Goal: Task Accomplishment & Management: Manage account settings

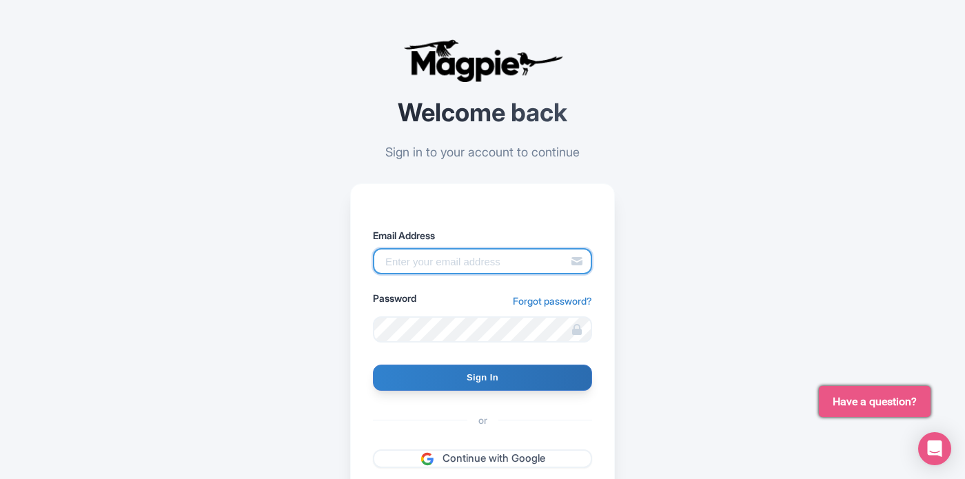
click at [419, 266] on input "Email Address" at bounding box center [482, 261] width 219 height 26
type input "quintin@capeadventurebrands.co.za"
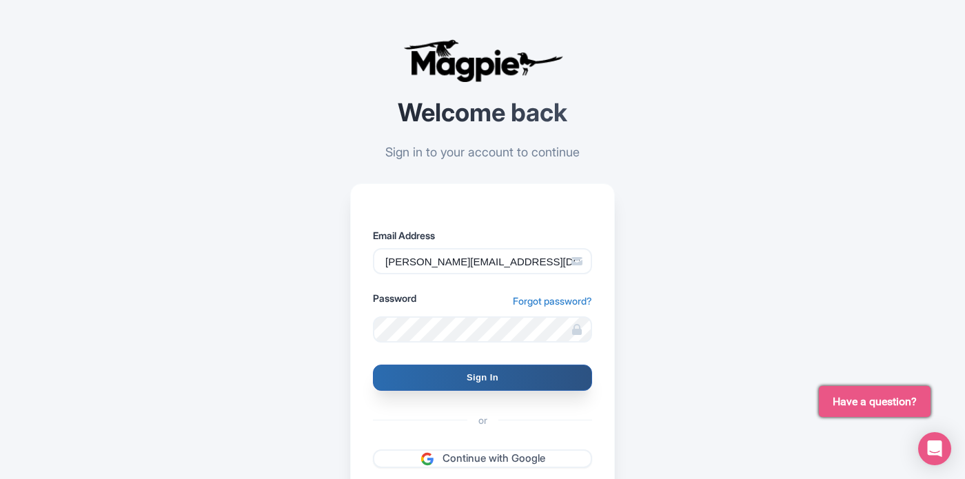
click at [490, 375] on input "Sign In" at bounding box center [482, 378] width 219 height 26
type input "Signing in..."
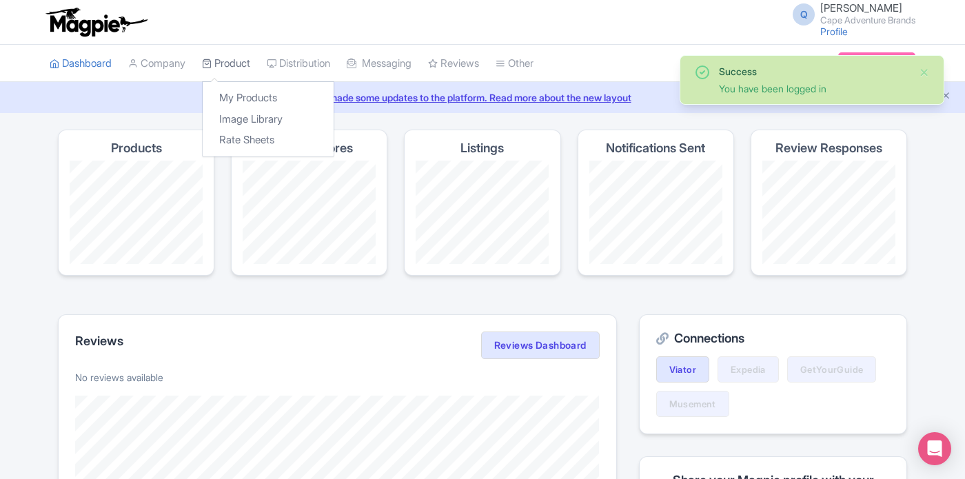
click at [223, 69] on link "Product" at bounding box center [226, 64] width 48 height 38
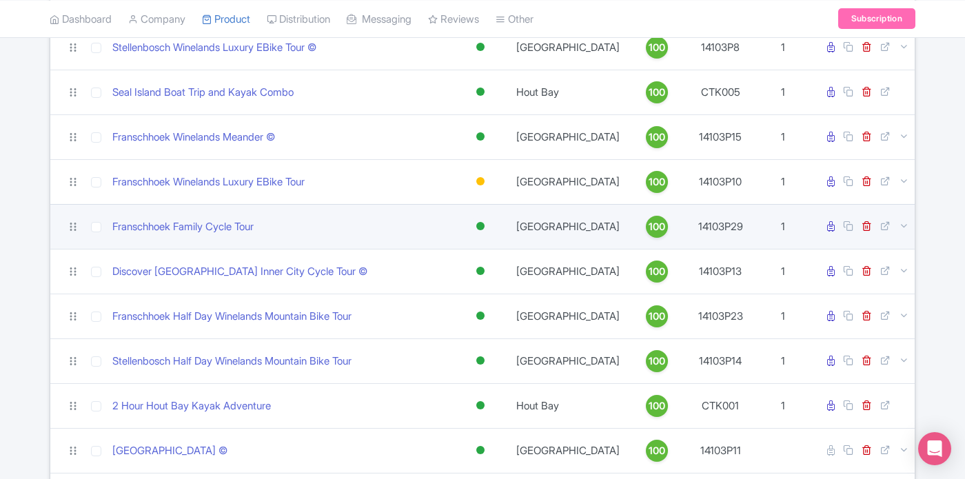
scroll to position [189, 0]
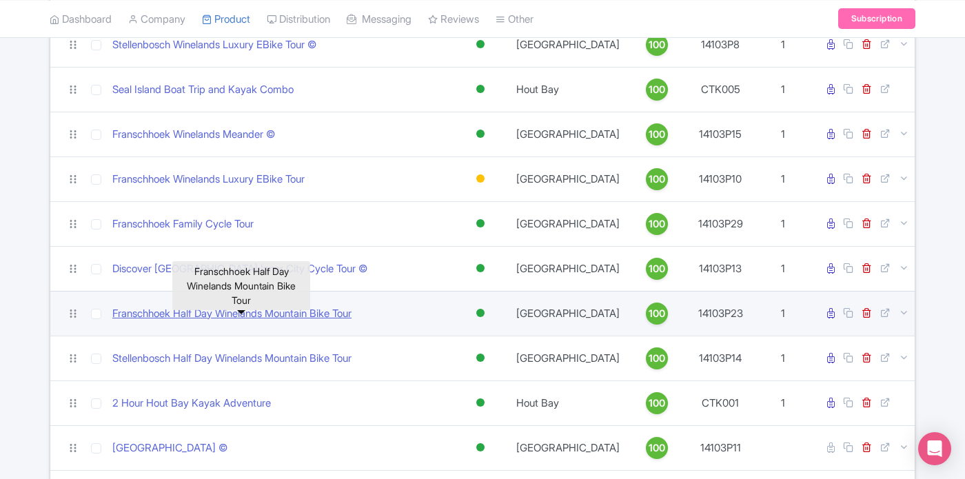
click at [265, 321] on link "Franschhoek Half Day Winelands Mountain Bike Tour" at bounding box center [231, 314] width 239 height 16
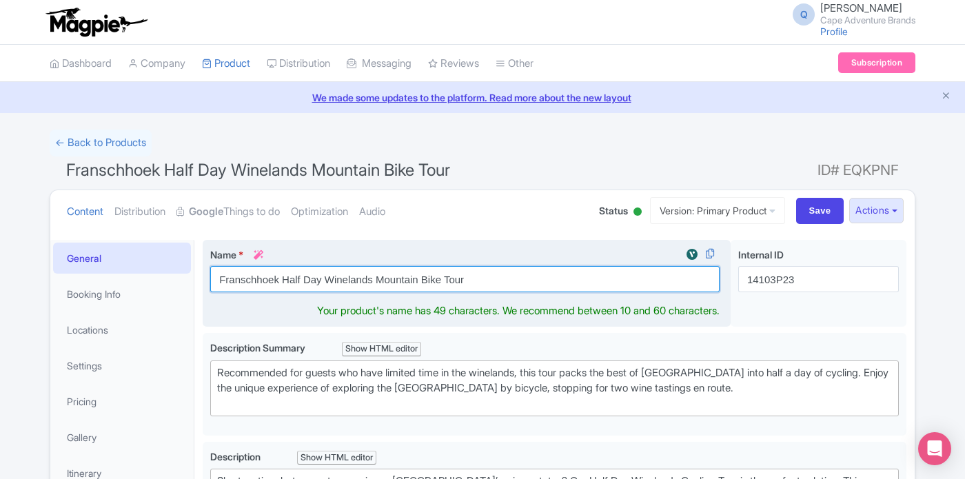
drag, startPoint x: 409, startPoint y: 279, endPoint x: 379, endPoint y: 272, distance: 30.4
click at [225, 274] on input "Franschhoek Half Day Winelands Mountain Bike Tour" at bounding box center [465, 279] width 510 height 26
drag, startPoint x: 458, startPoint y: 280, endPoint x: 211, endPoint y: 281, distance: 246.9
click at [211, 281] on input "Franschhoek Half Day Winelands Mountain Bike Tour" at bounding box center [465, 279] width 510 height 26
paste input "Stellenbosch Half Day Winelands Mountain Bike Cycl"
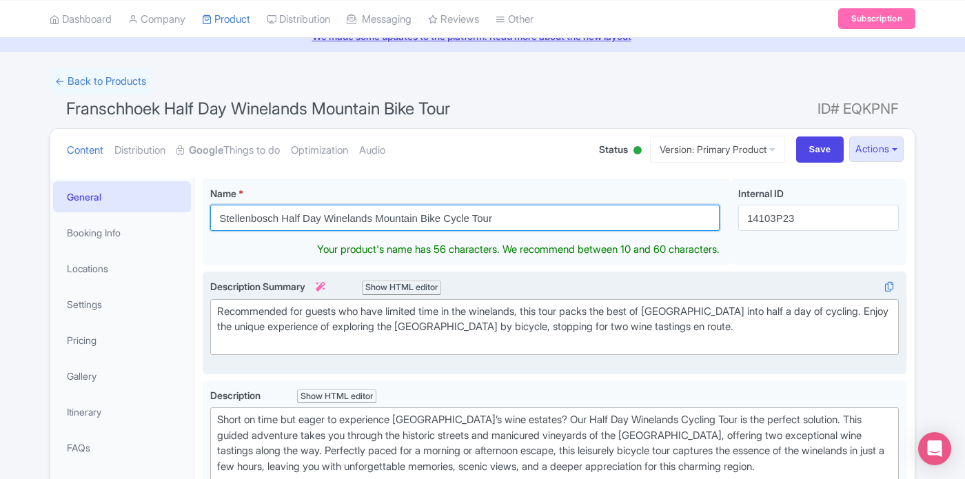
scroll to position [64, 0]
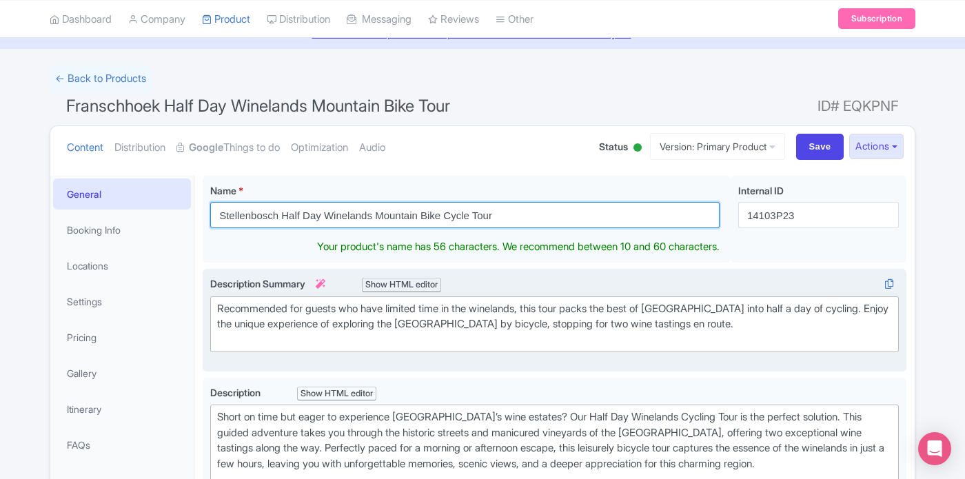
type input "Franschhoek Half Day Winelands Mountain Bike Tour"
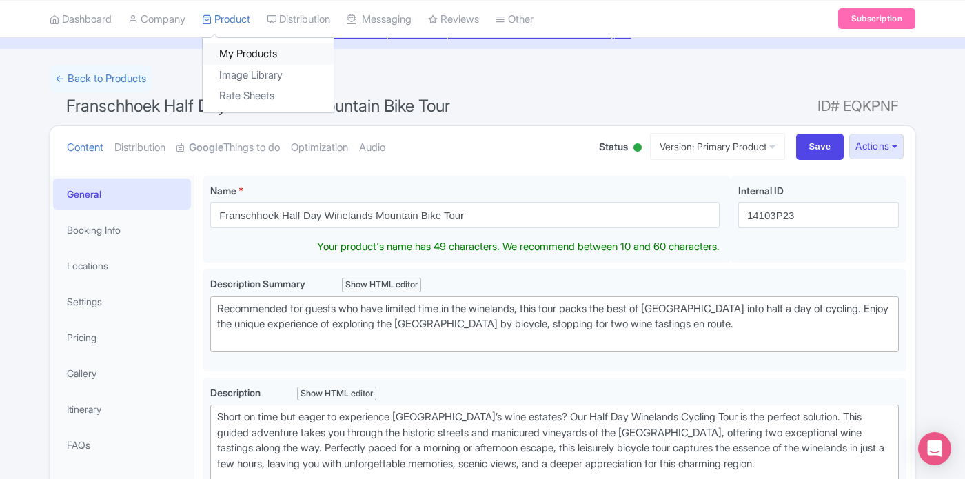
click at [244, 46] on link "My Products" at bounding box center [268, 53] width 131 height 21
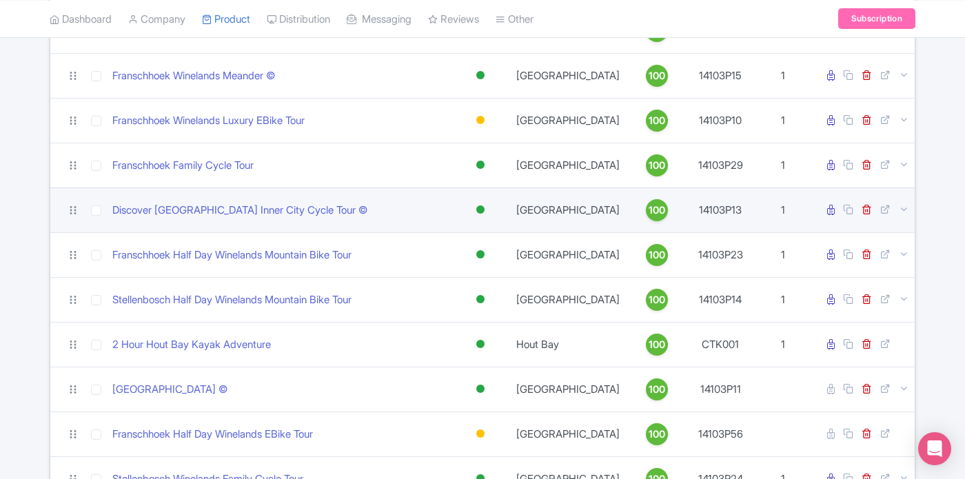
scroll to position [252, 0]
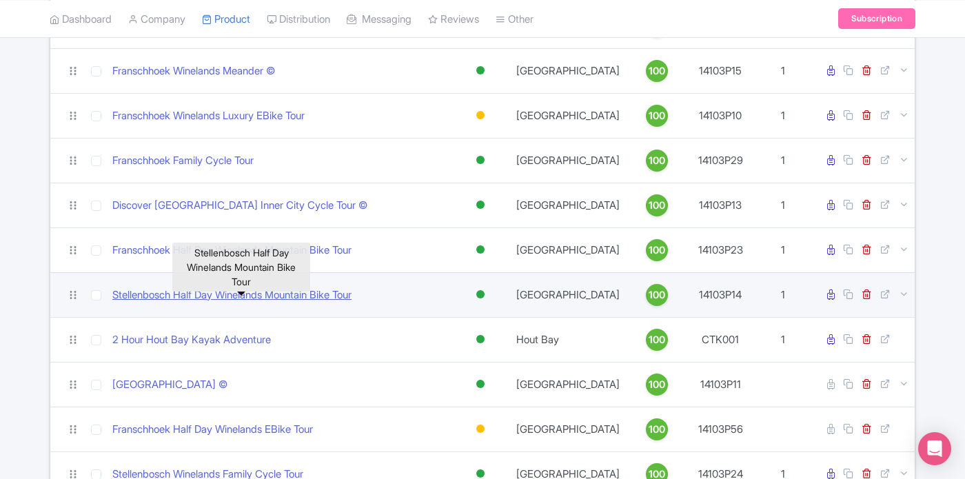
click at [327, 303] on link "Stellenbosch Half Day Winelands Mountain Bike Tour" at bounding box center [231, 296] width 239 height 16
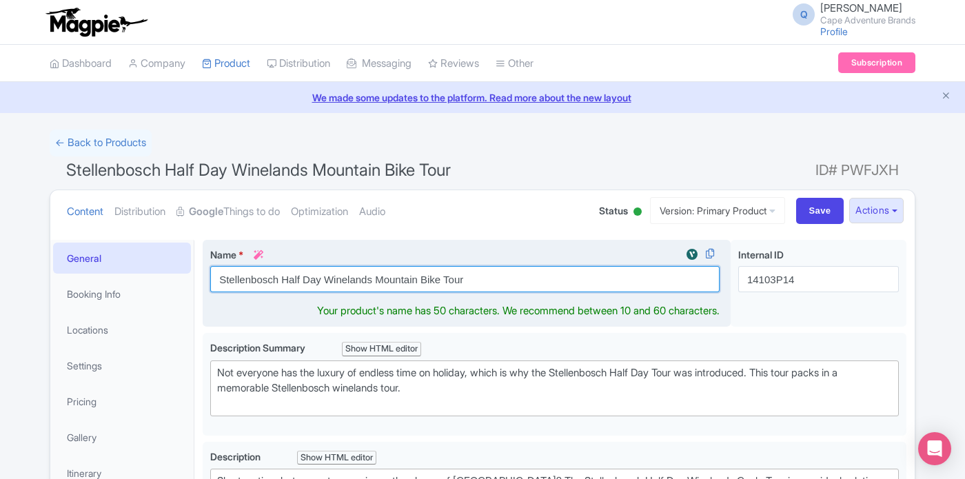
drag, startPoint x: 478, startPoint y: 278, endPoint x: 216, endPoint y: 281, distance: 262.1
click at [216, 281] on input "Stellenbosch Half Day Winelands Mountain Bike Tour" at bounding box center [465, 279] width 510 height 26
paste input "Cycle"
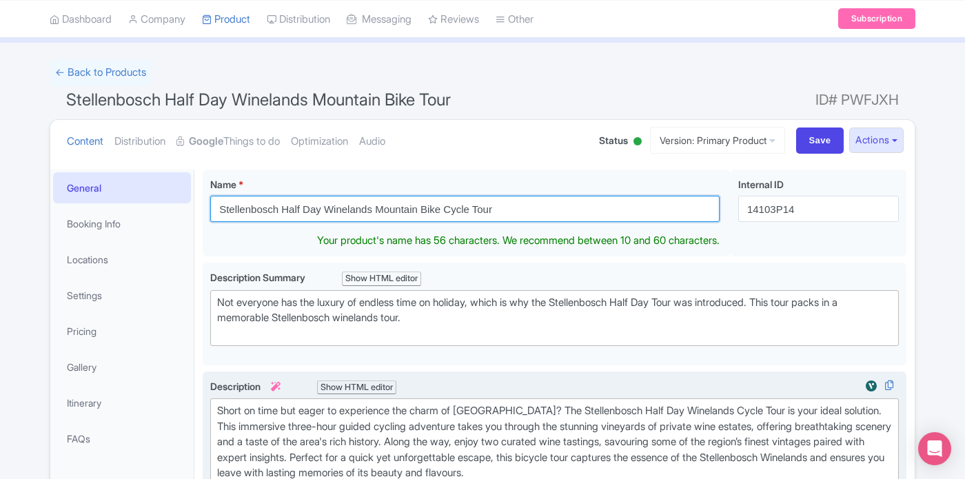
scroll to position [77, 0]
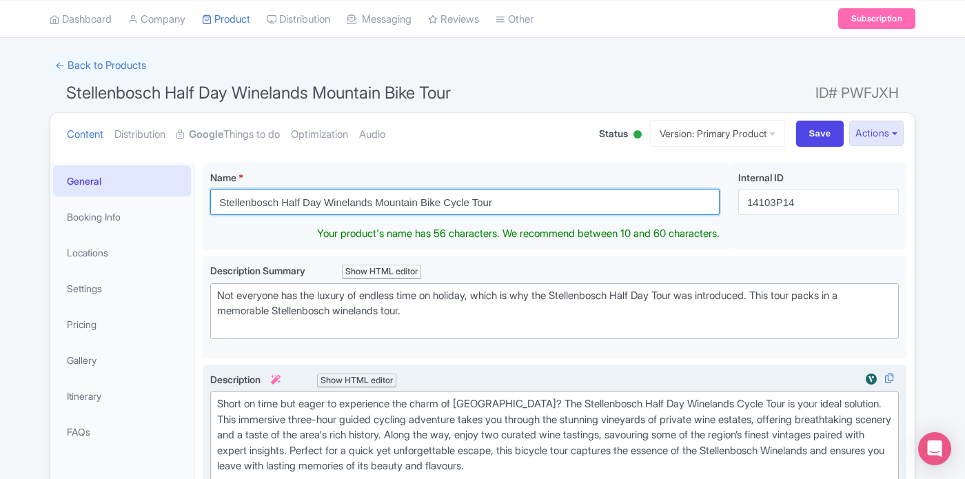
type input "Stellenbosch Half Day Winelands Mountain Bike Cycle Tour"
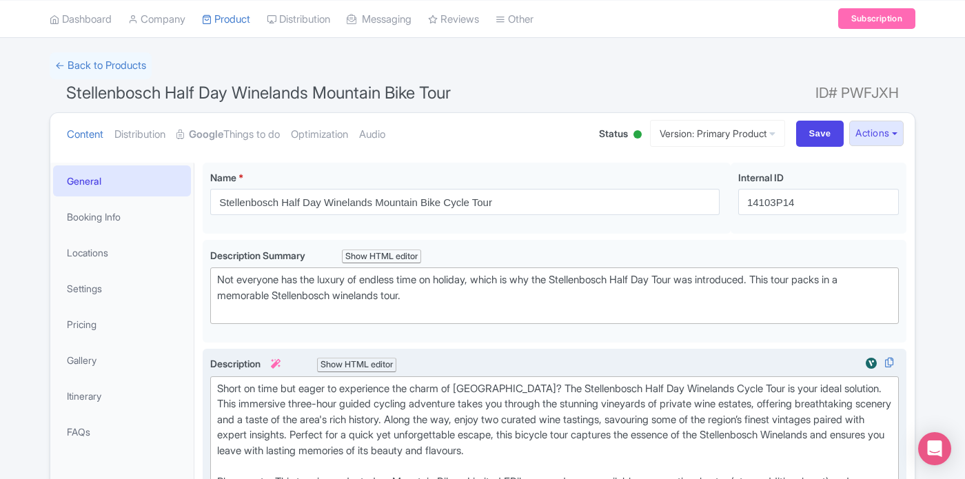
scroll to position [61, 0]
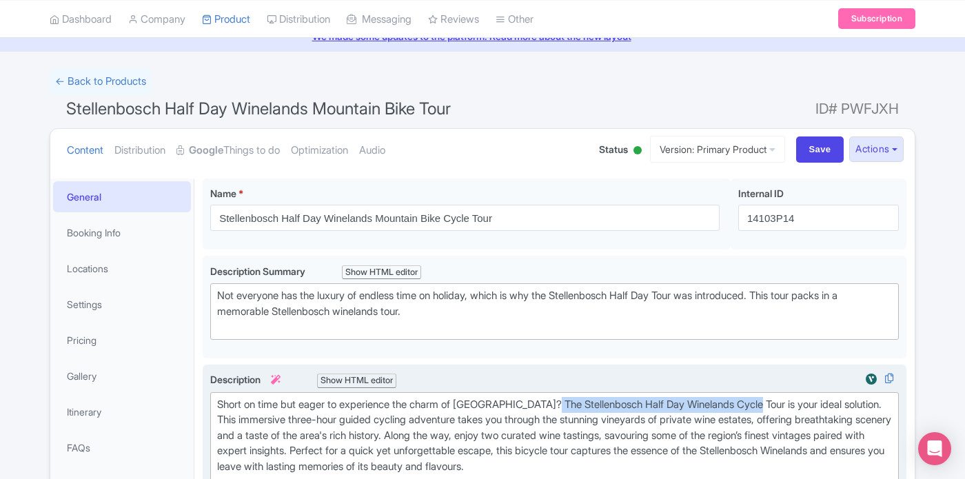
drag, startPoint x: 778, startPoint y: 403, endPoint x: 562, endPoint y: 405, distance: 215.8
click at [562, 405] on div "Short on time but eager to experience the charm of Stellenbosch? The Stellenbos…" at bounding box center [554, 467] width 675 height 140
paste trix-editor "Mountain Bike"
type trix-editor "<div>Short on time but eager to experience the charm of Stellenbosch? The Stell…"
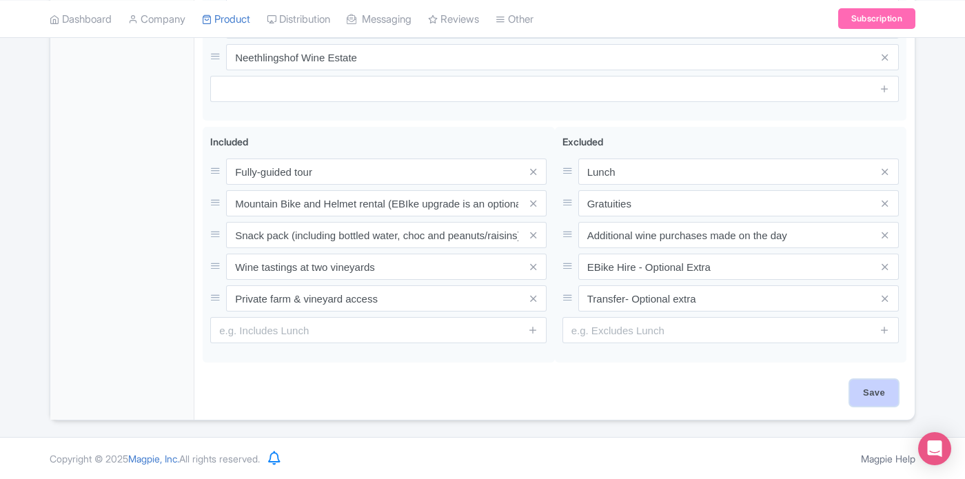
scroll to position [716, 0]
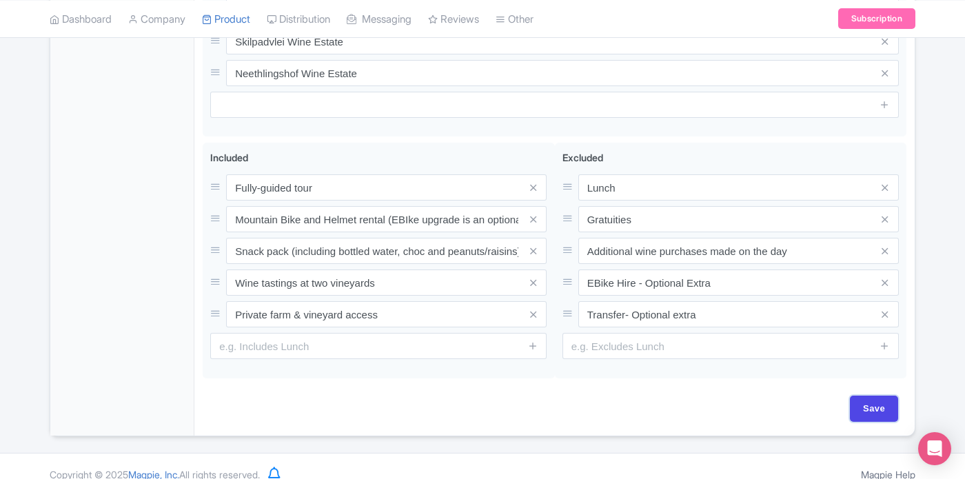
drag, startPoint x: 868, startPoint y: 398, endPoint x: 834, endPoint y: 402, distance: 34.7
click at [868, 398] on input "Save" at bounding box center [874, 409] width 48 height 26
type input "Saving..."
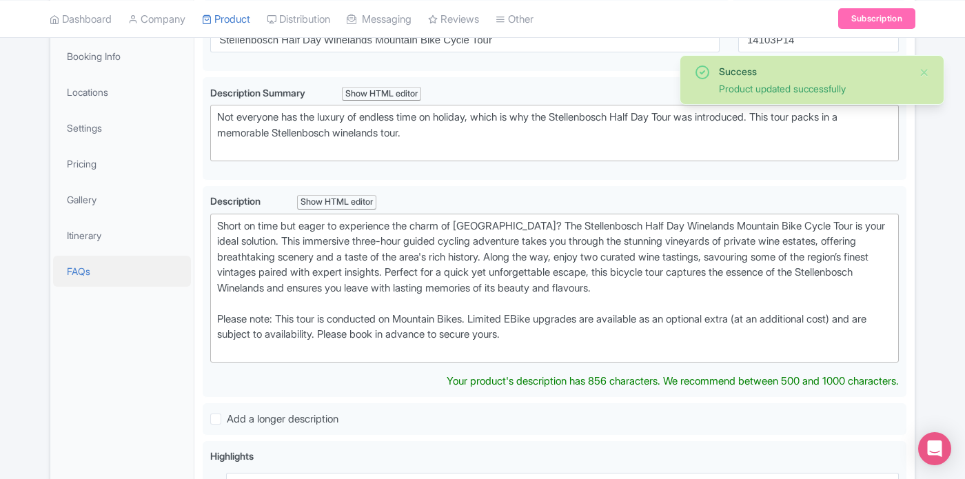
scroll to position [135, 0]
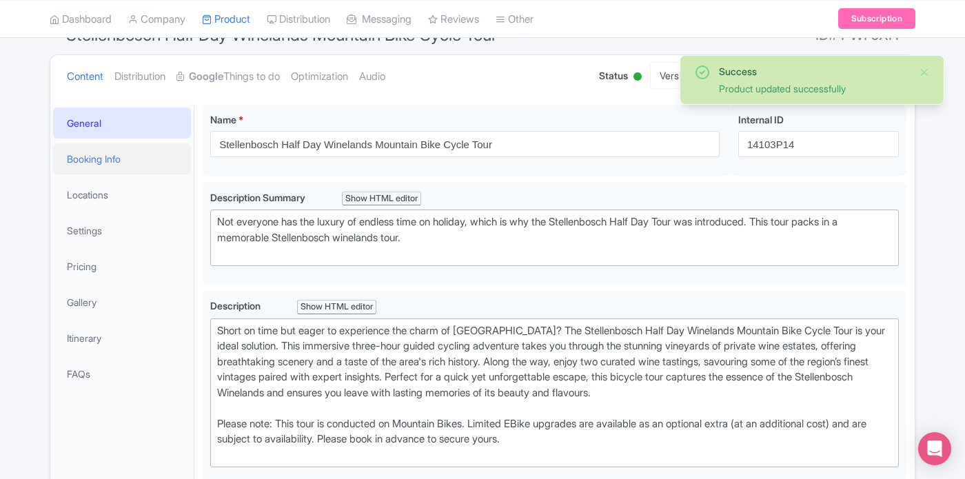
click at [92, 155] on link "Booking Info" at bounding box center [122, 158] width 138 height 31
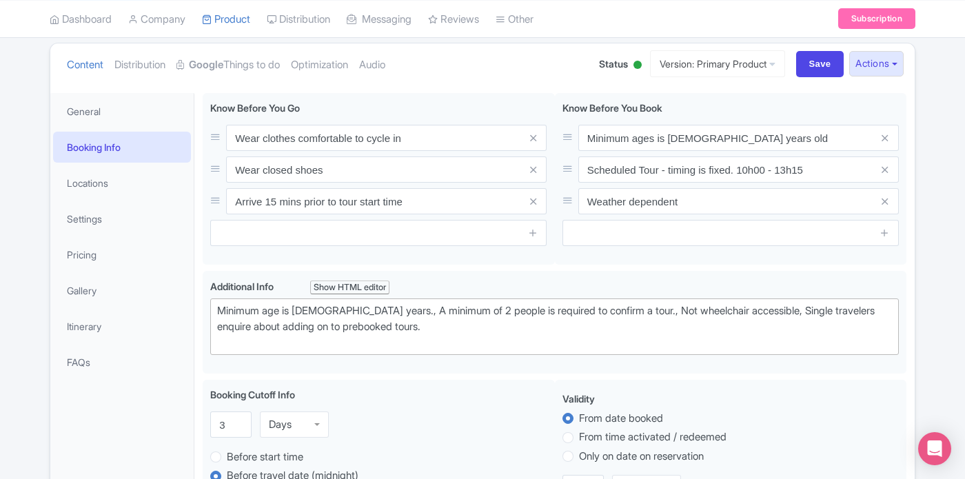
scroll to position [46, 0]
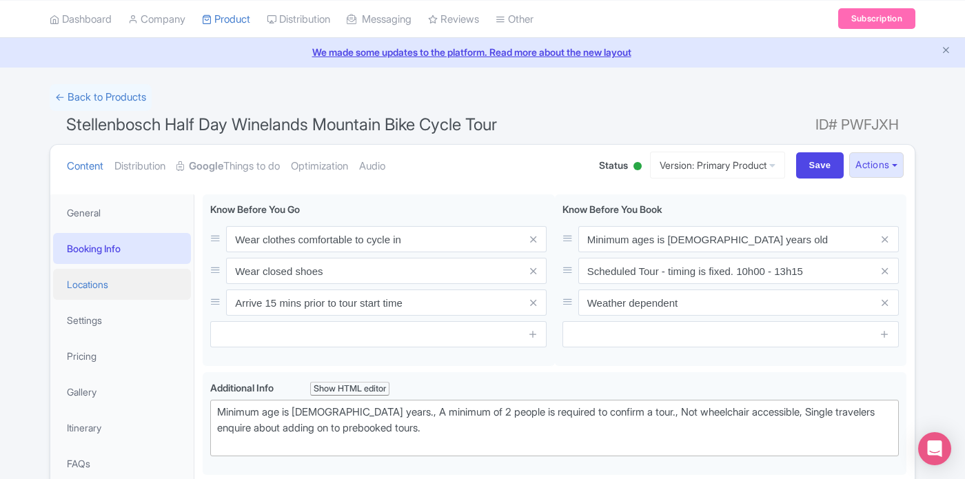
click at [117, 285] on link "Locations" at bounding box center [122, 284] width 138 height 31
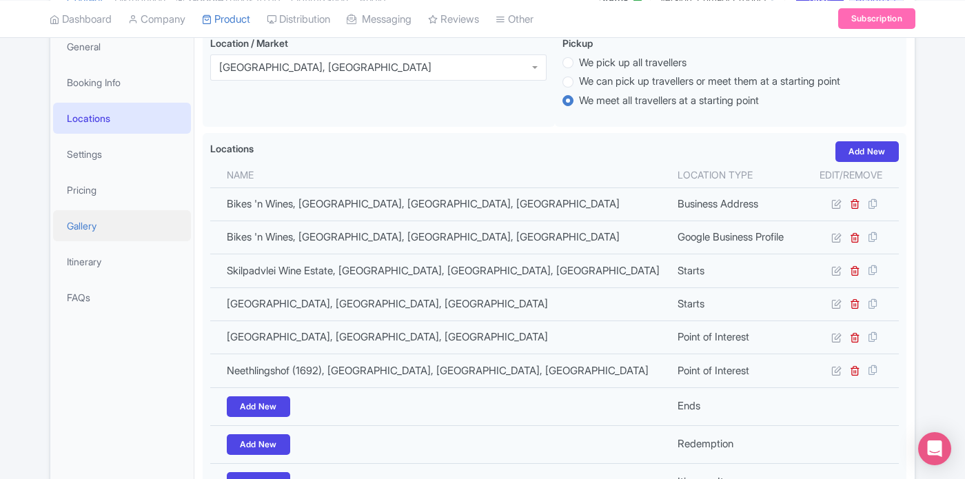
scroll to position [209, 0]
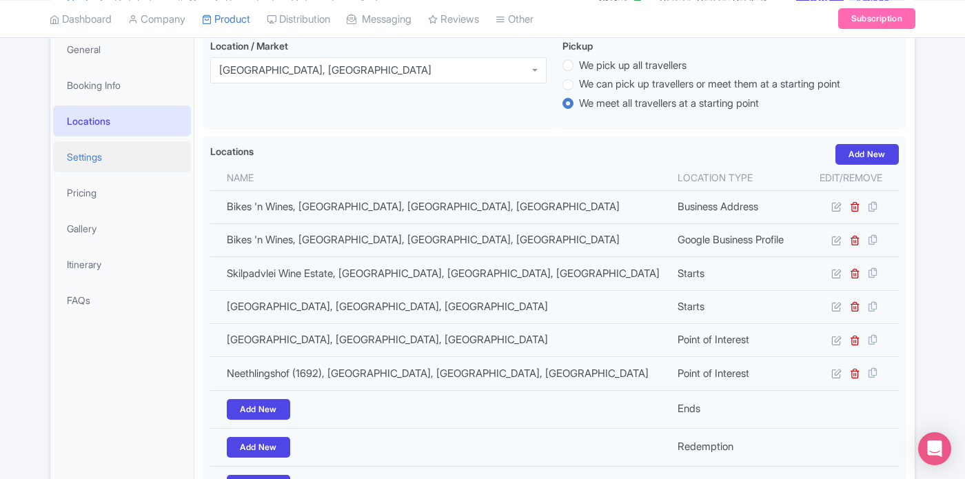
click at [97, 156] on link "Settings" at bounding box center [122, 156] width 138 height 31
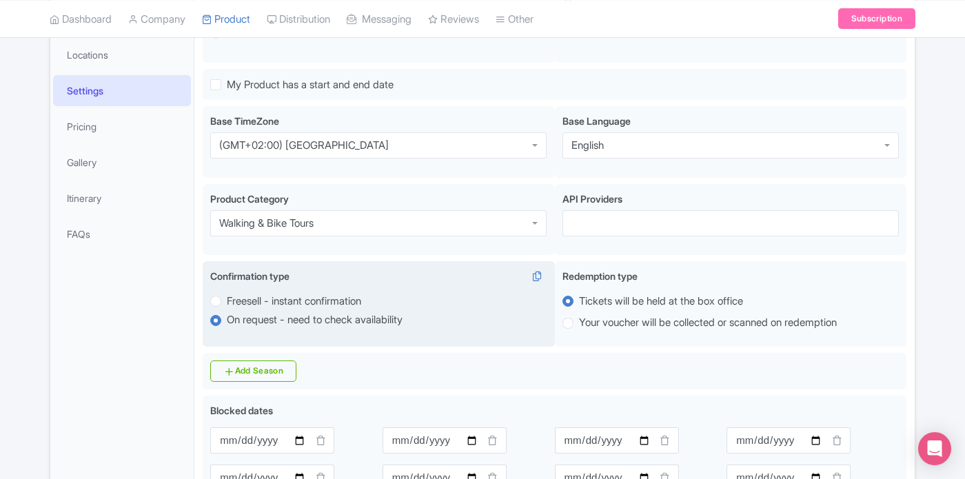
scroll to position [6, 0]
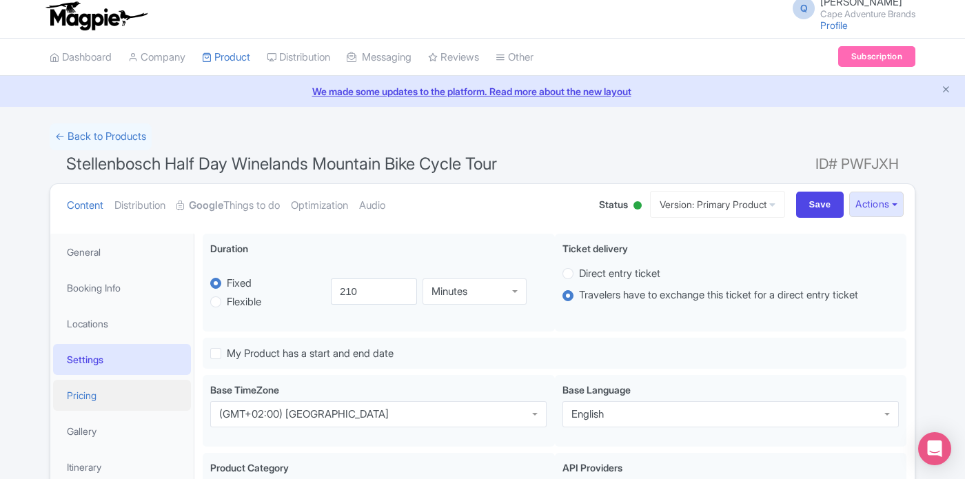
click at [112, 394] on link "Pricing" at bounding box center [122, 395] width 138 height 31
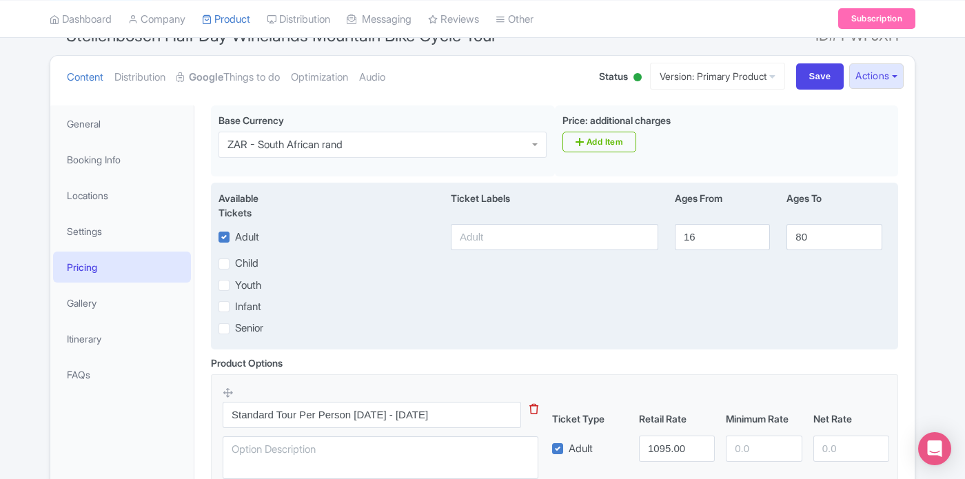
scroll to position [131, 0]
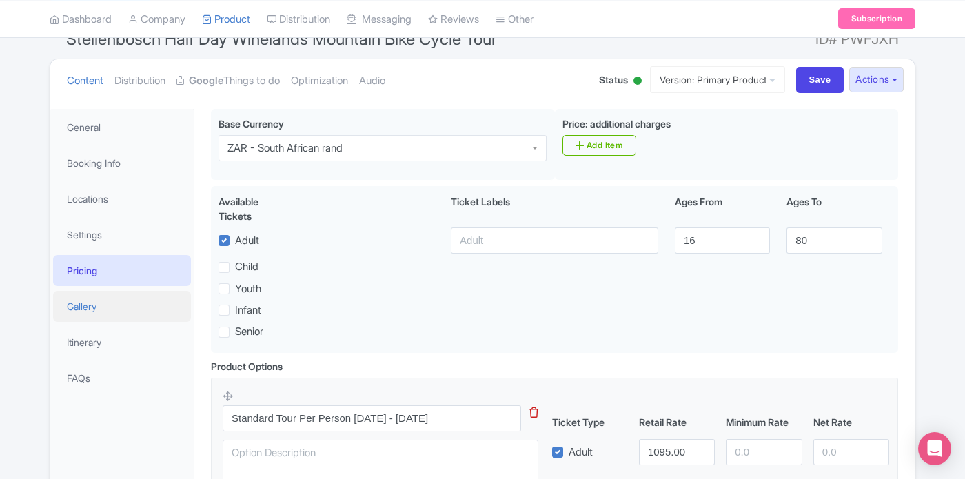
click at [97, 313] on link "Gallery" at bounding box center [122, 306] width 138 height 31
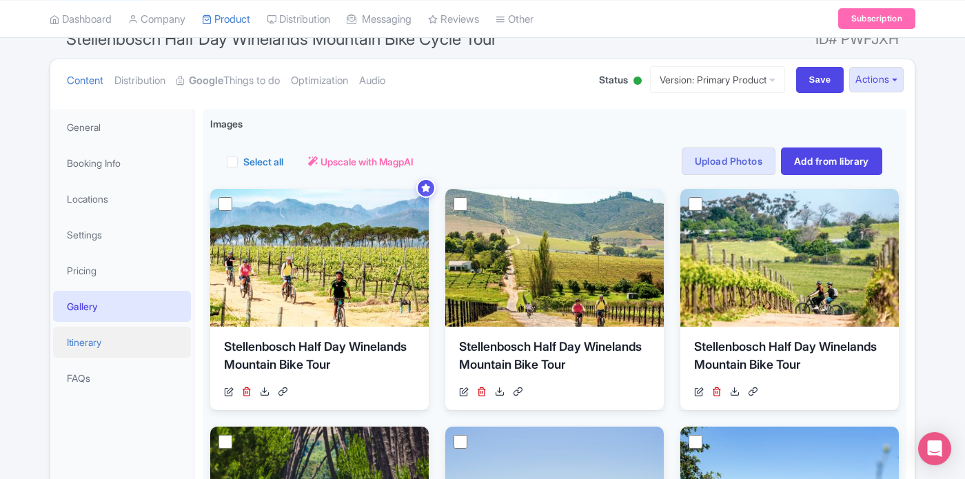
click at [123, 350] on link "Itinerary" at bounding box center [122, 342] width 138 height 31
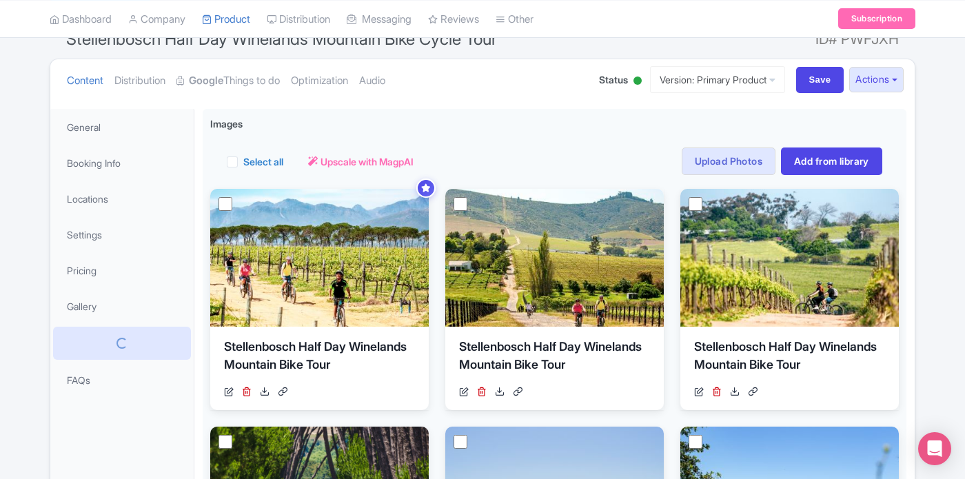
scroll to position [124, 0]
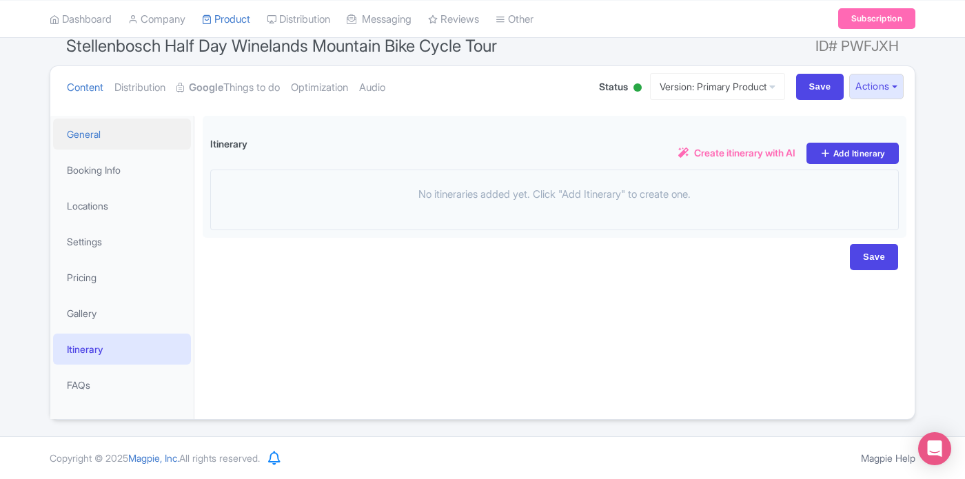
click at [105, 134] on link "General" at bounding box center [122, 134] width 138 height 31
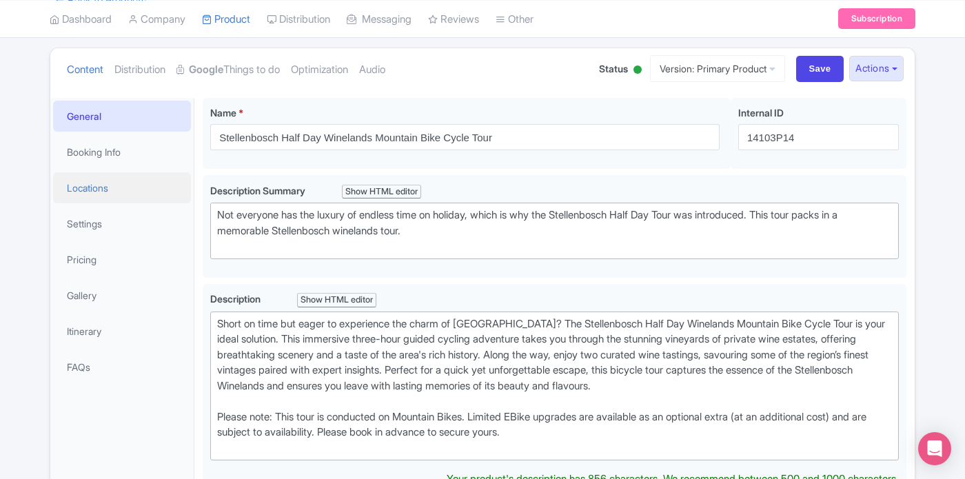
scroll to position [91, 0]
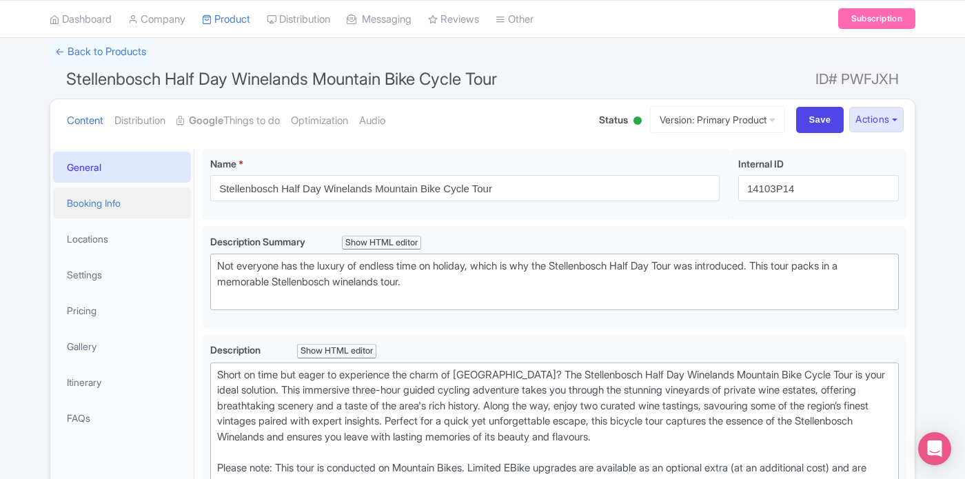
click at [109, 201] on link "Booking Info" at bounding box center [122, 203] width 138 height 31
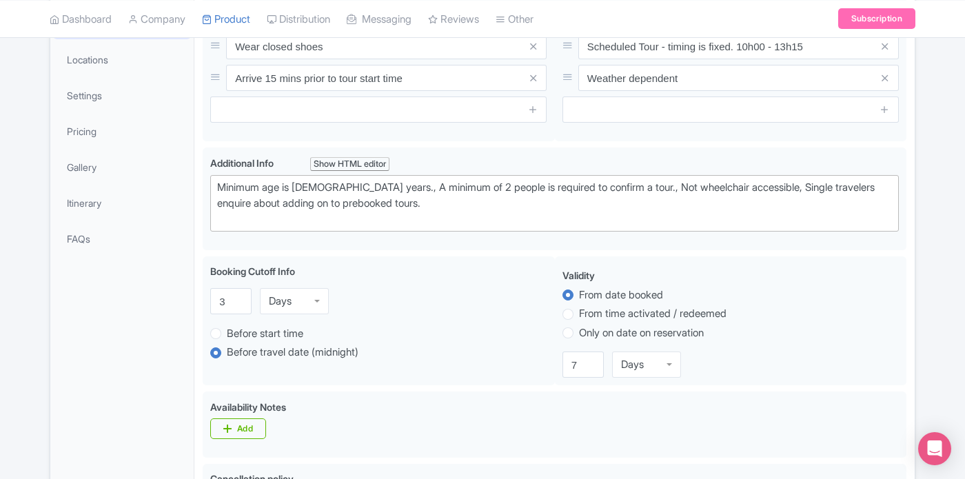
scroll to position [188, 0]
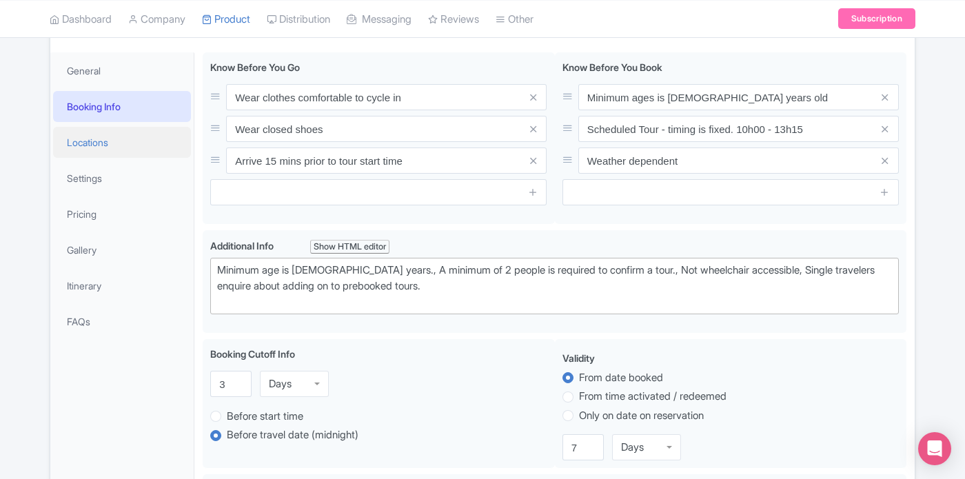
click at [107, 141] on link "Locations" at bounding box center [122, 142] width 138 height 31
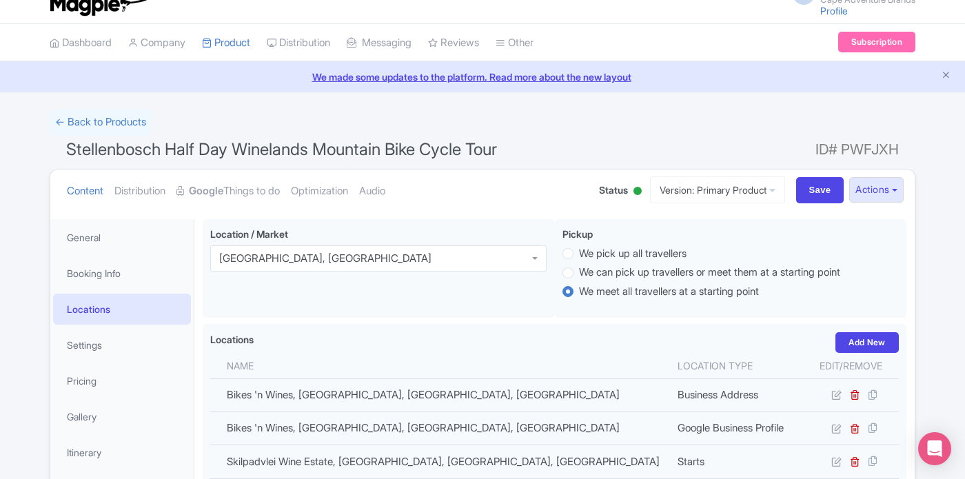
scroll to position [0, 0]
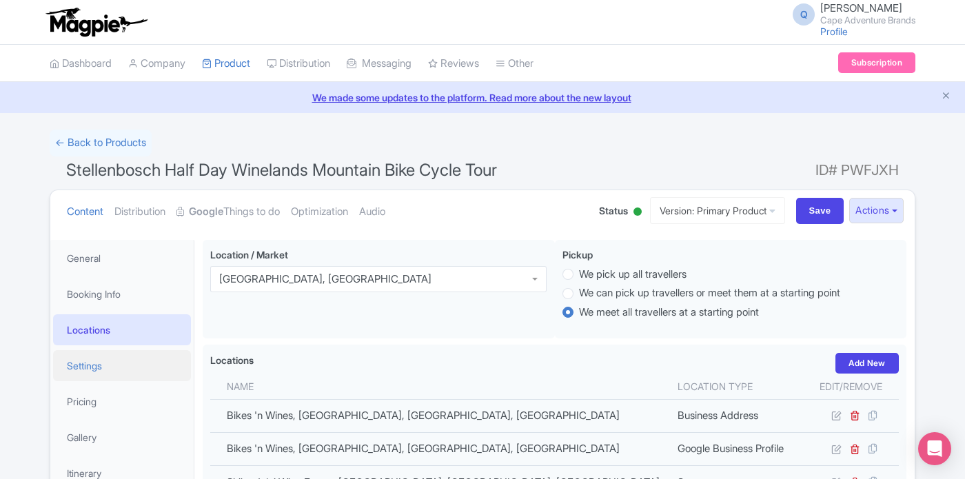
click at [126, 360] on link "Settings" at bounding box center [122, 365] width 138 height 31
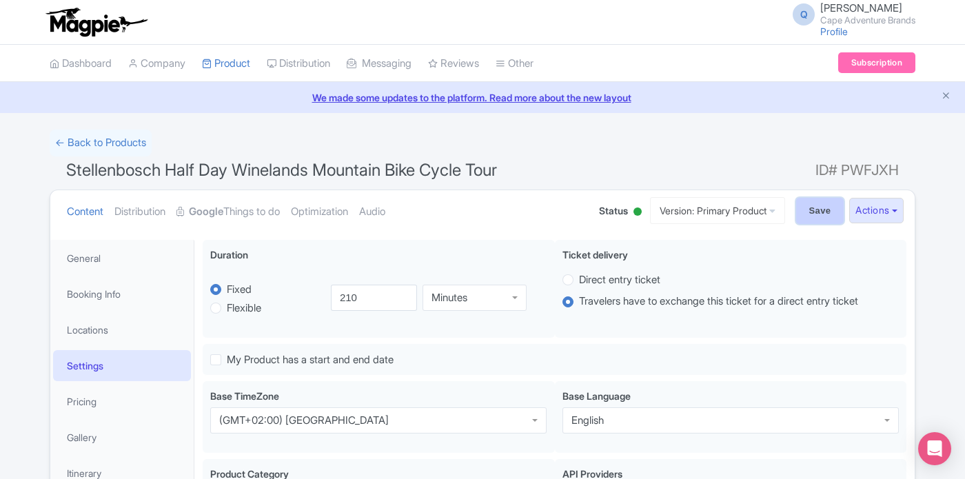
click at [814, 214] on input "Save" at bounding box center [820, 211] width 48 height 26
type input "Saving..."
